Goal: Transaction & Acquisition: Book appointment/travel/reservation

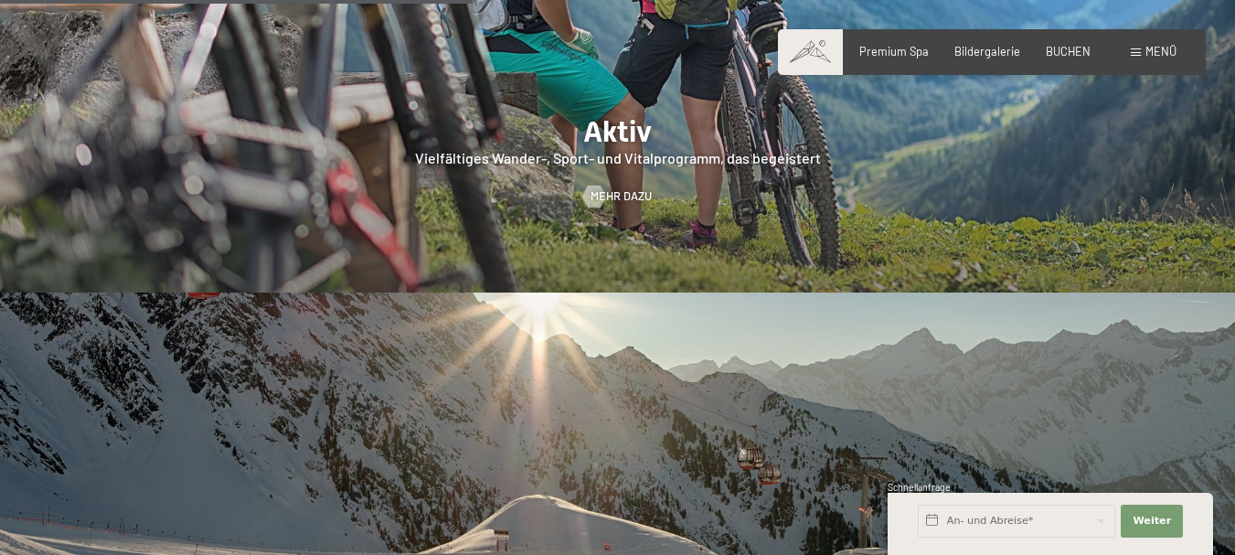
scroll to position [3411, 0]
click at [1144, 55] on div "Menü" at bounding box center [1154, 52] width 46 height 16
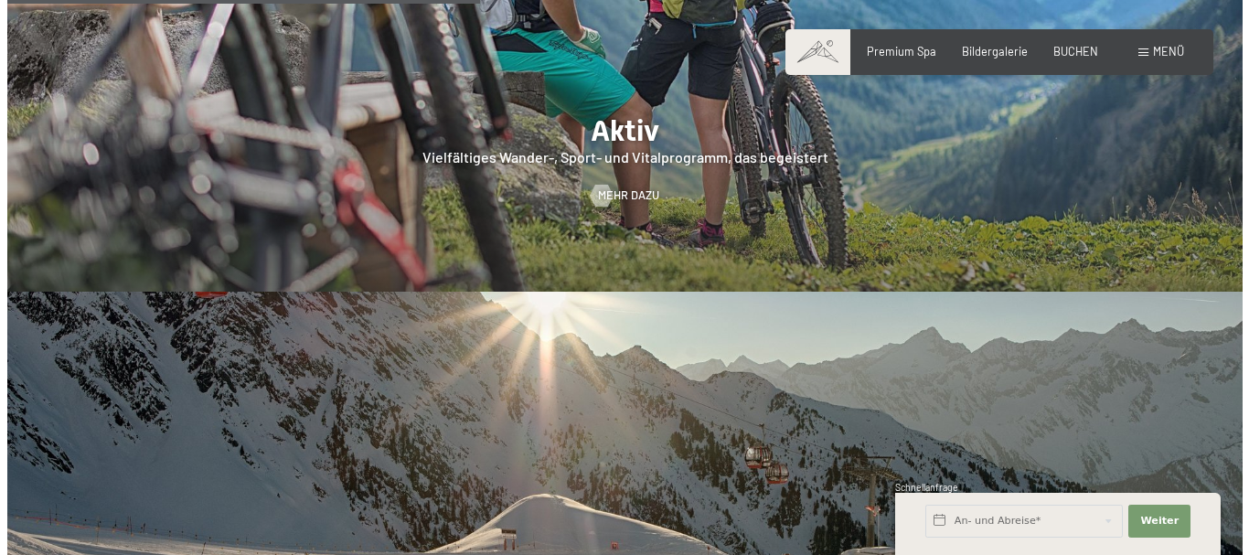
scroll to position [3428, 0]
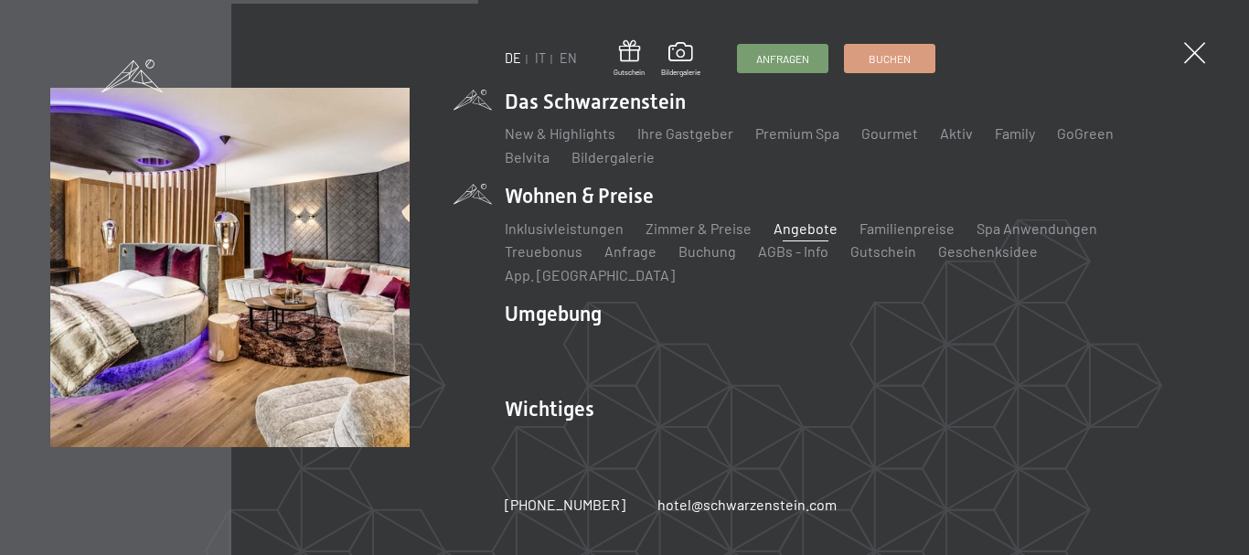
click at [805, 237] on link "Angebote" at bounding box center [805, 227] width 64 height 17
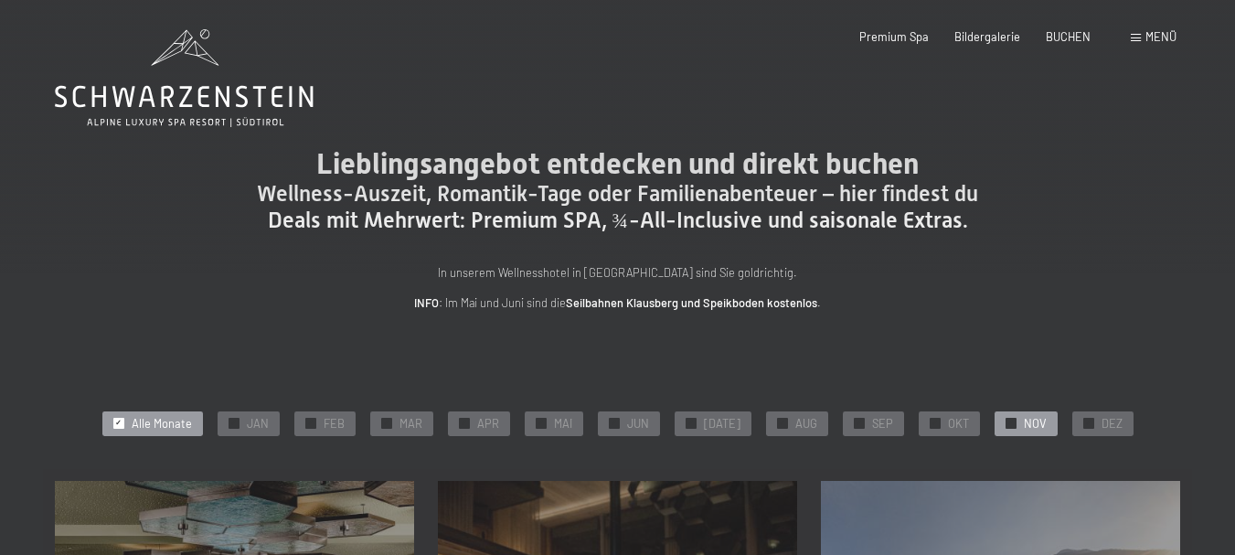
click at [1013, 419] on div "✓ NOV" at bounding box center [1026, 424] width 63 height 26
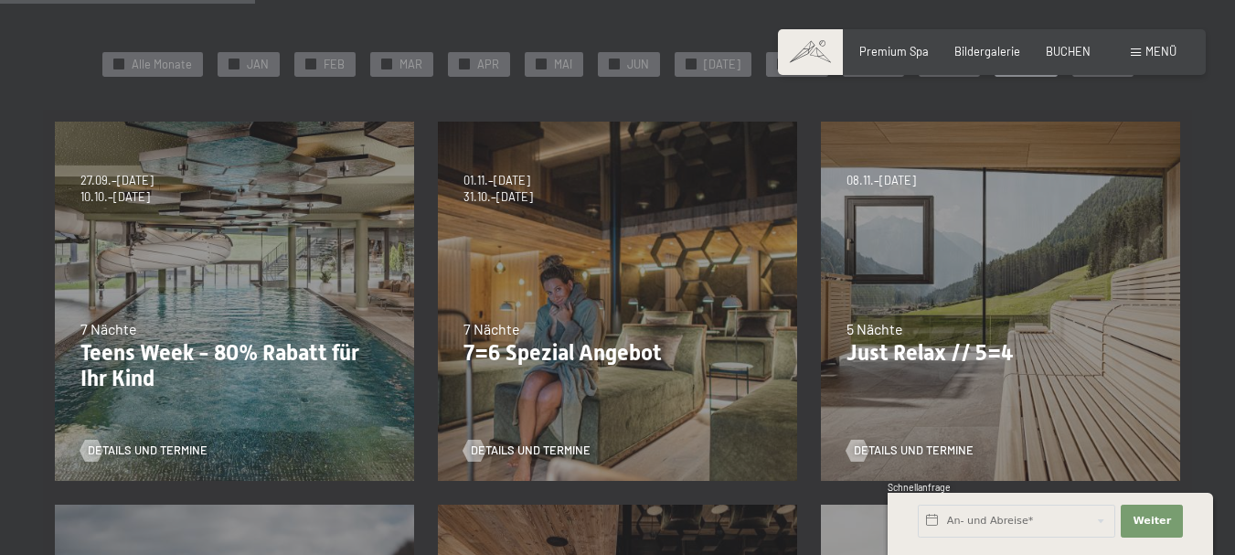
scroll to position [360, 0]
click at [507, 449] on span "Details und Termine" at bounding box center [549, 450] width 120 height 16
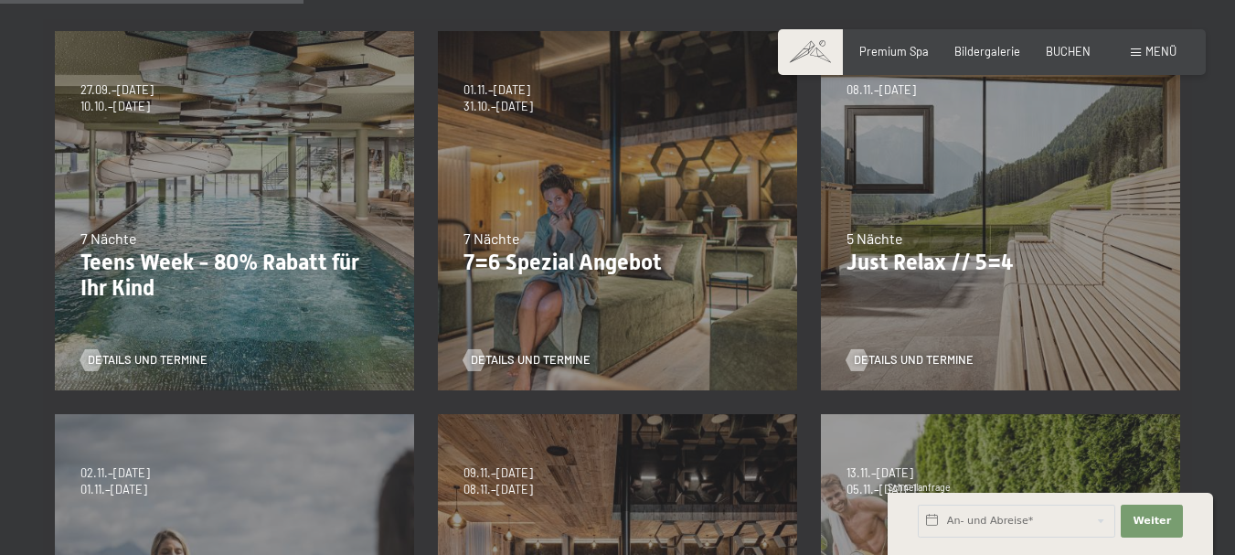
scroll to position [449, 0]
drag, startPoint x: 912, startPoint y: 344, endPoint x: 912, endPoint y: 359, distance: 15.5
click at [912, 359] on div "Details und Termine" at bounding box center [995, 350] width 297 height 38
click at [912, 359] on span "Details und Termine" at bounding box center [932, 361] width 120 height 16
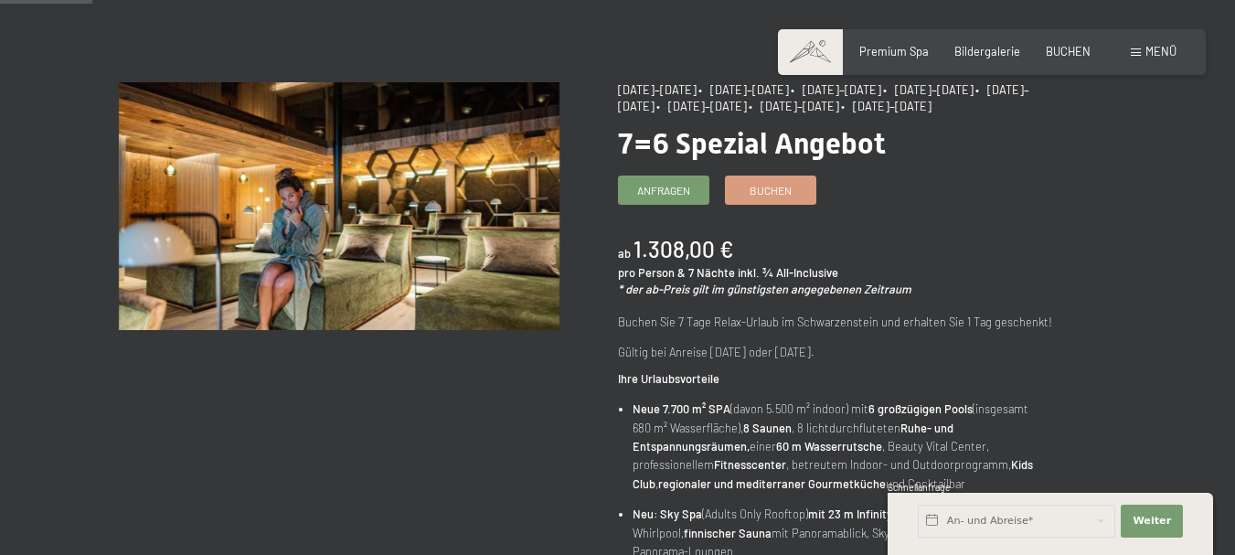
scroll to position [142, 0]
